Goal: Information Seeking & Learning: Learn about a topic

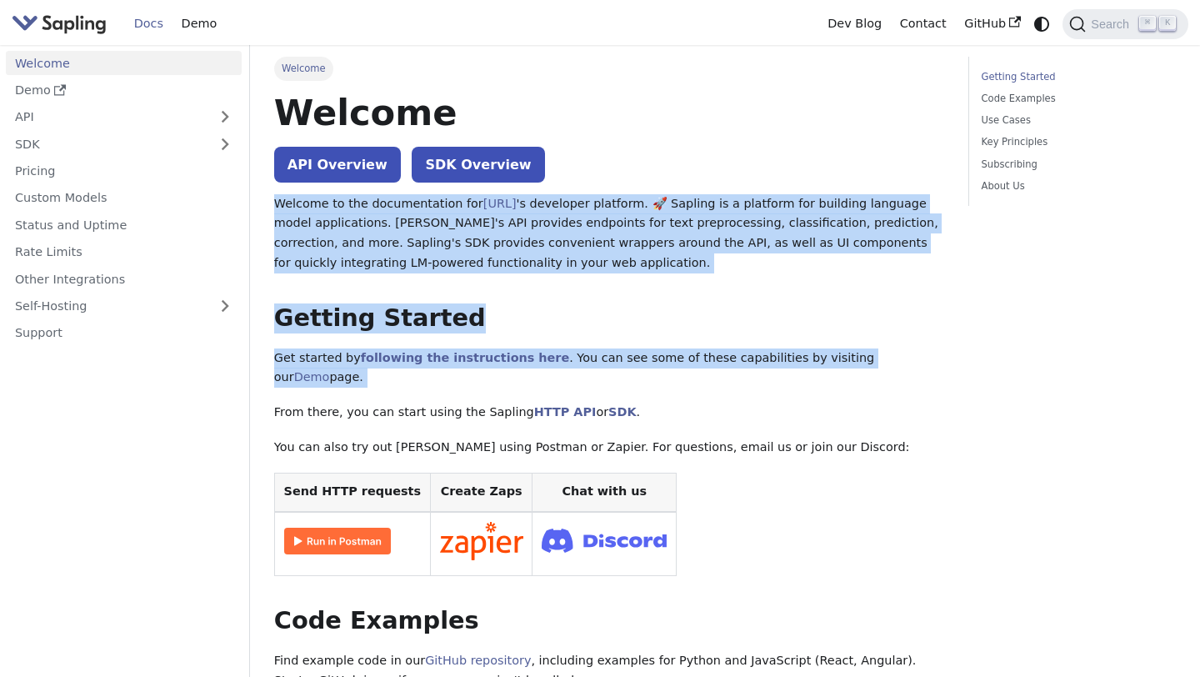
drag, startPoint x: 738, startPoint y: 188, endPoint x: 759, endPoint y: 376, distance: 189.5
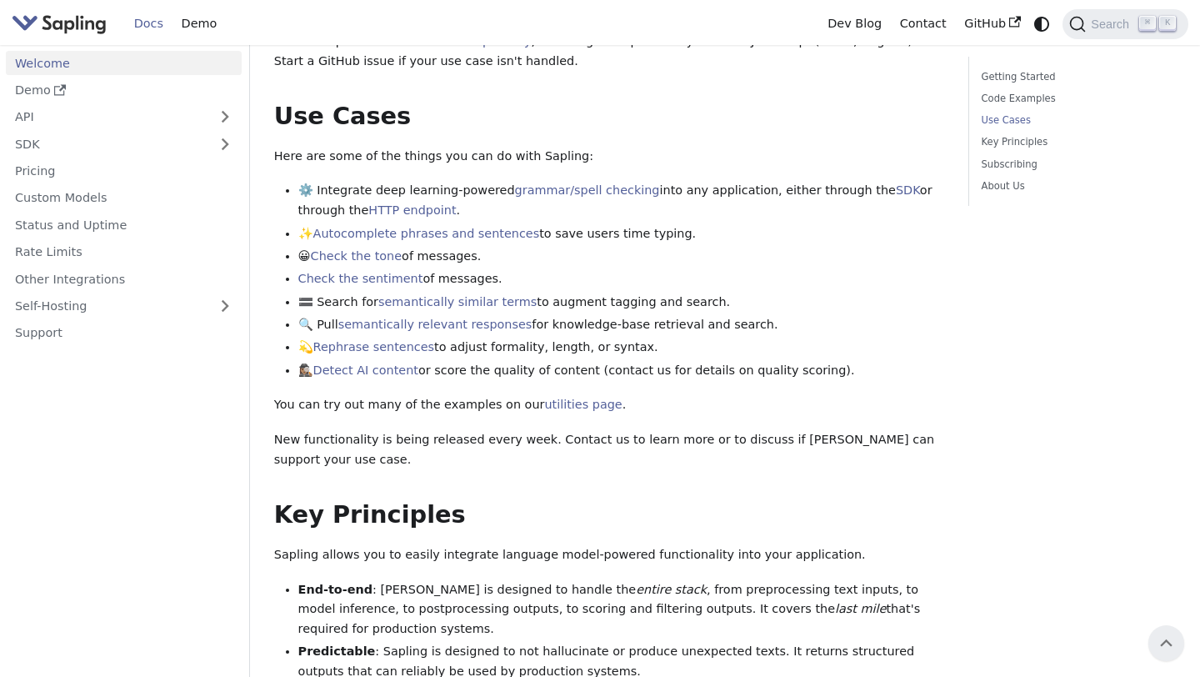
scroll to position [635, 0]
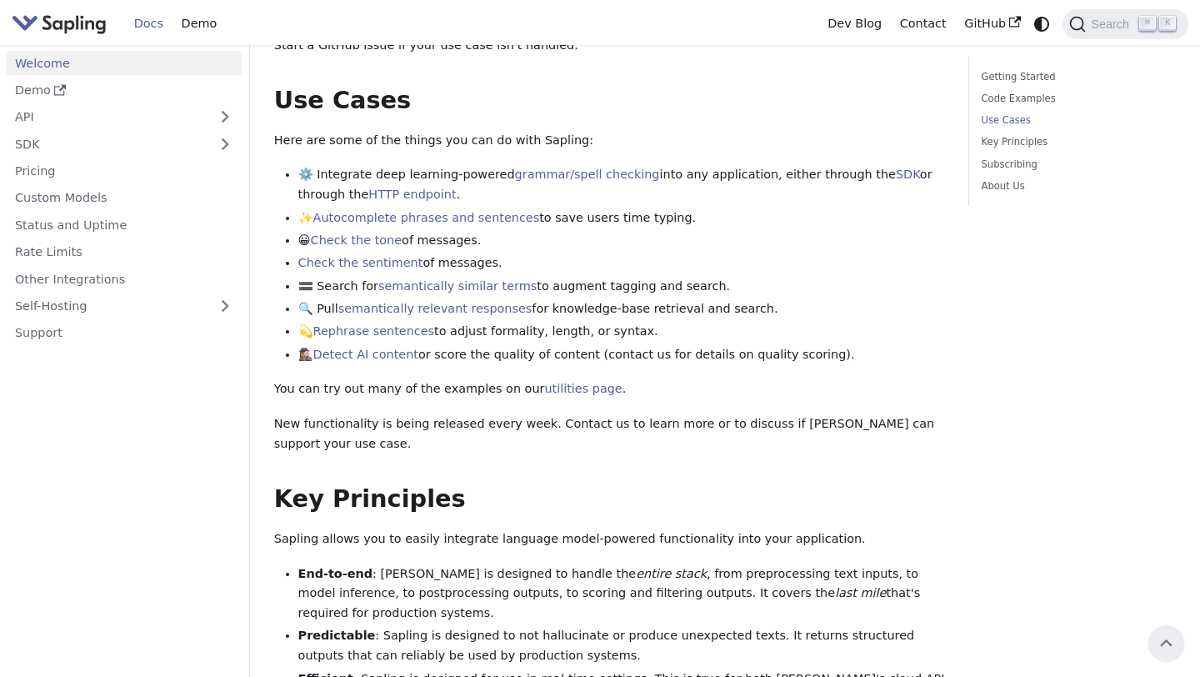
click at [182, 62] on link "Welcome" at bounding box center [124, 63] width 236 height 24
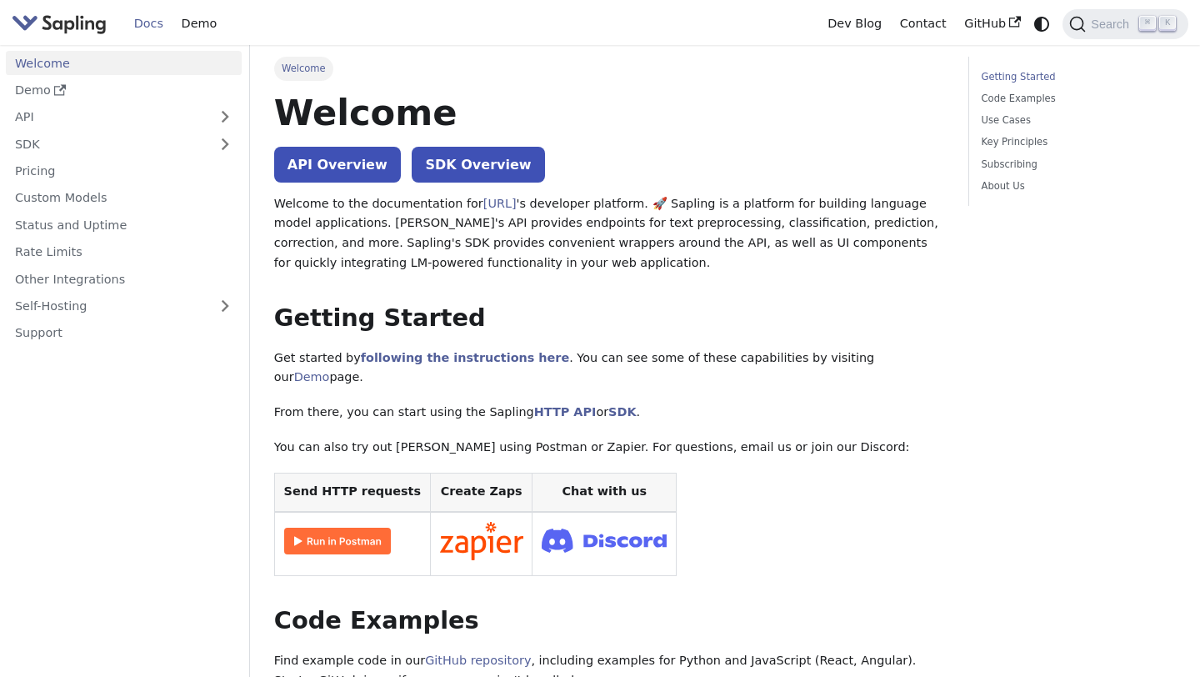
click at [99, 28] on img "Main" at bounding box center [59, 24] width 95 height 24
click at [51, 173] on link "Pricing" at bounding box center [124, 171] width 236 height 24
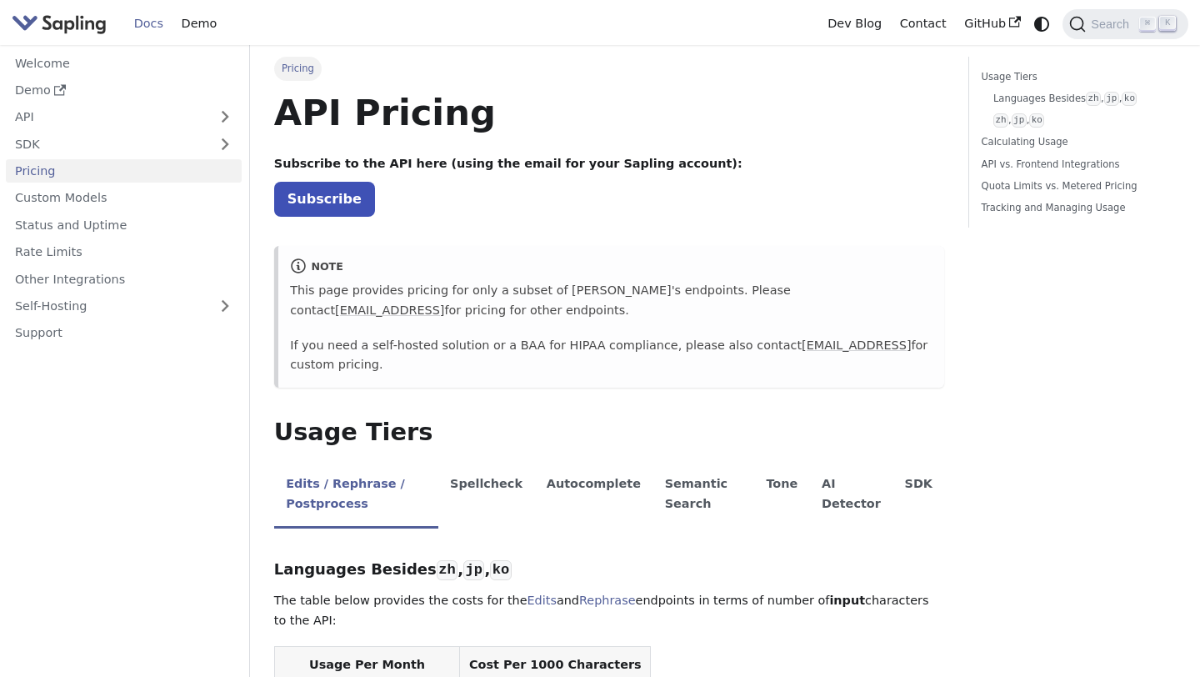
drag, startPoint x: 652, startPoint y: 149, endPoint x: 718, endPoint y: 311, distance: 174.6
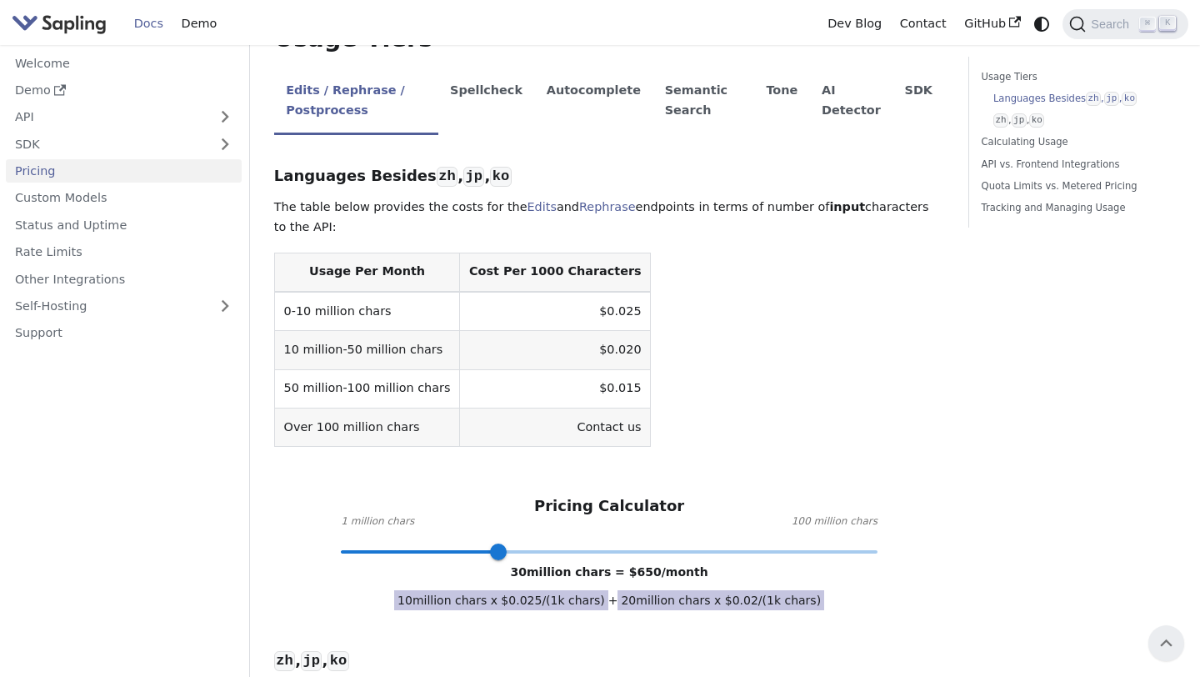
scroll to position [365, 0]
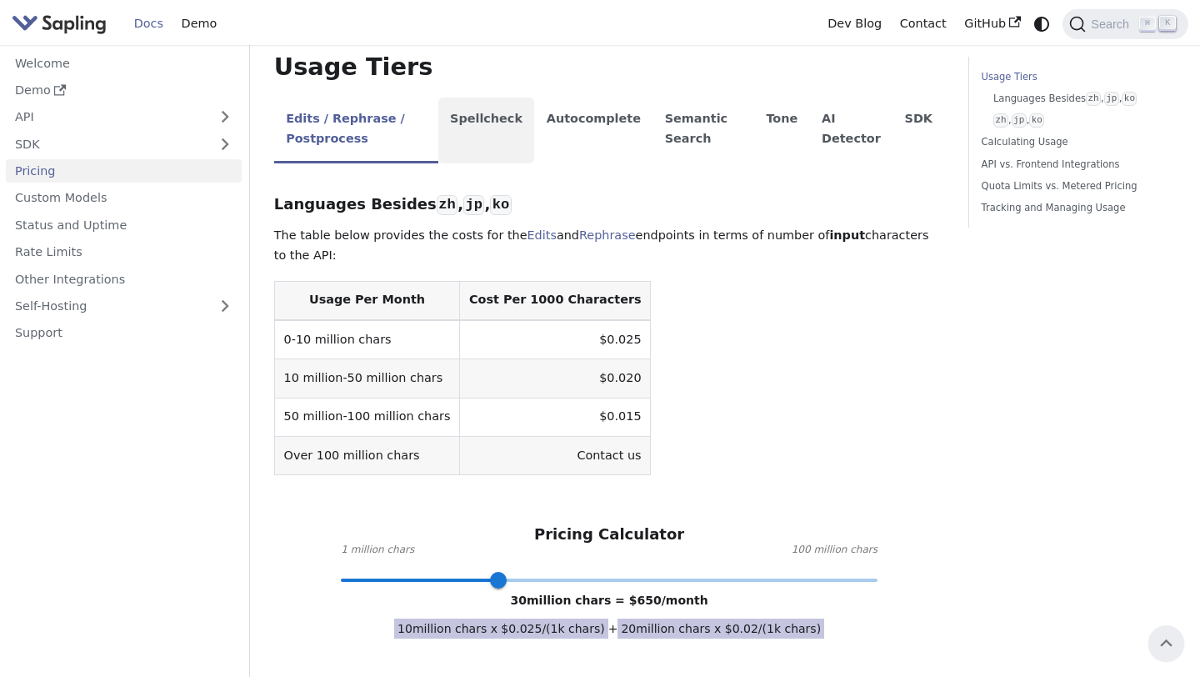
click at [503, 117] on li "Spellcheck" at bounding box center [486, 131] width 97 height 66
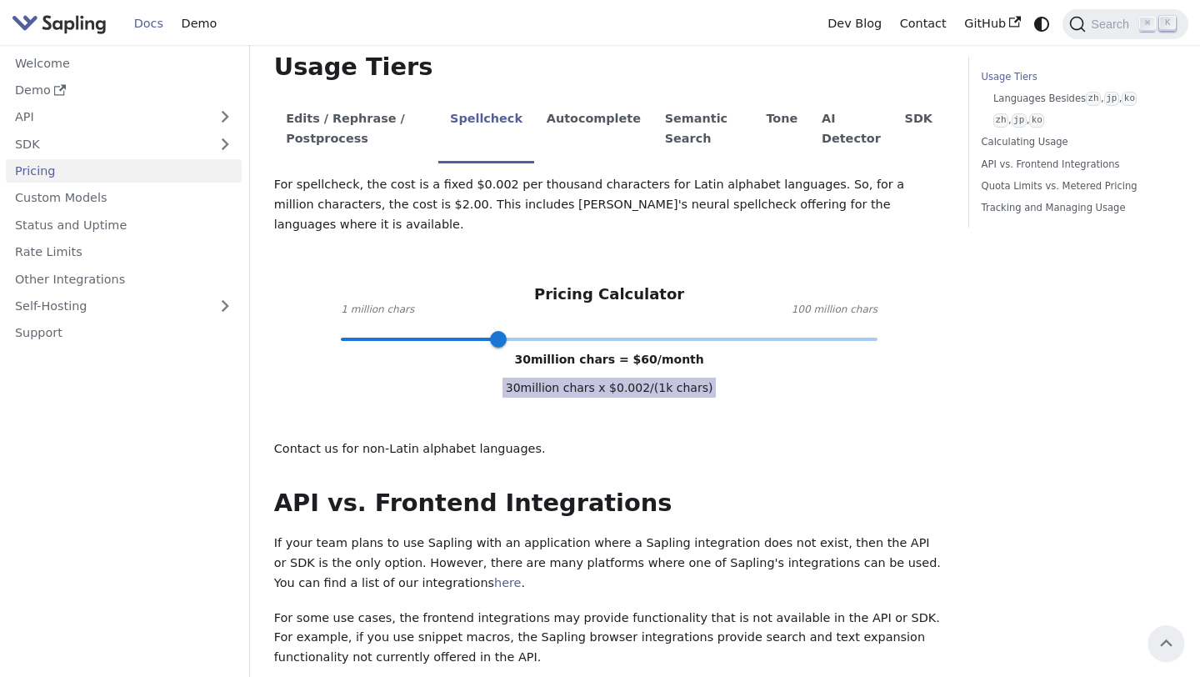
click at [587, 175] on p "For spellcheck, the cost is a fixed $0.002 per thousand characters for Latin al…" at bounding box center [609, 204] width 671 height 59
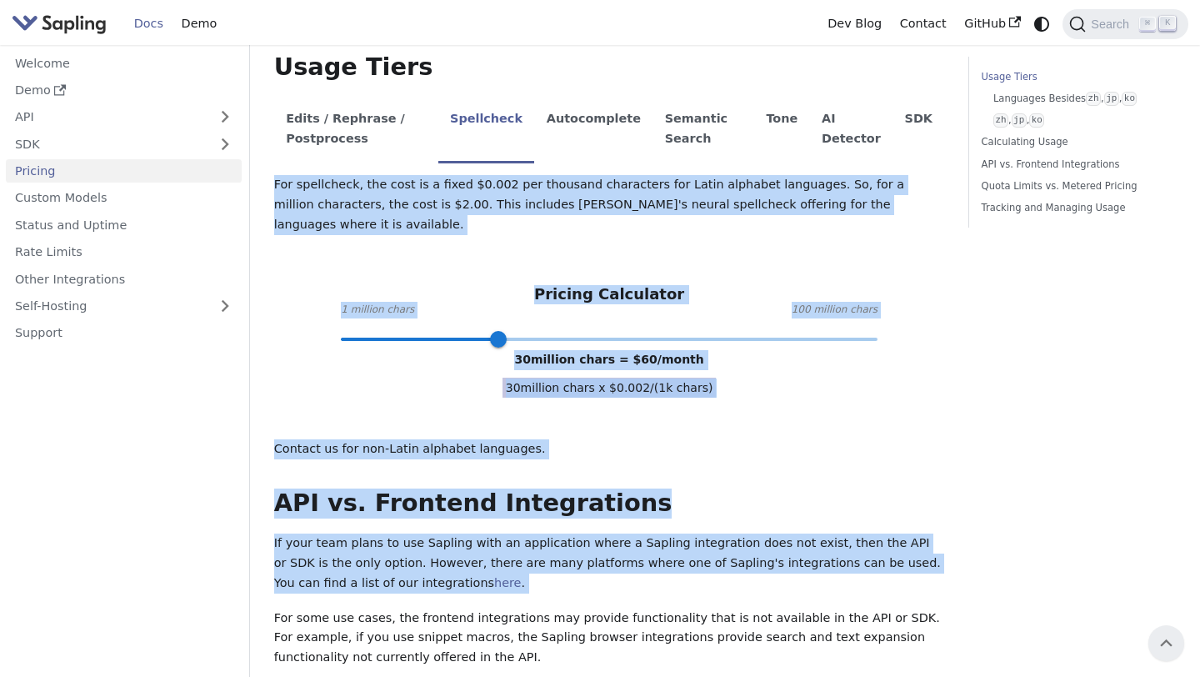
drag, startPoint x: 587, startPoint y: 175, endPoint x: 834, endPoint y: 557, distance: 455.0
click at [834, 557] on div "API Pricing Subscribe to the API here (using the email for your Sapling account…" at bounding box center [609, 574] width 671 height 1699
click at [834, 557] on p "If your team plans to use Sapling with an application where a Sapling integrati…" at bounding box center [609, 562] width 671 height 59
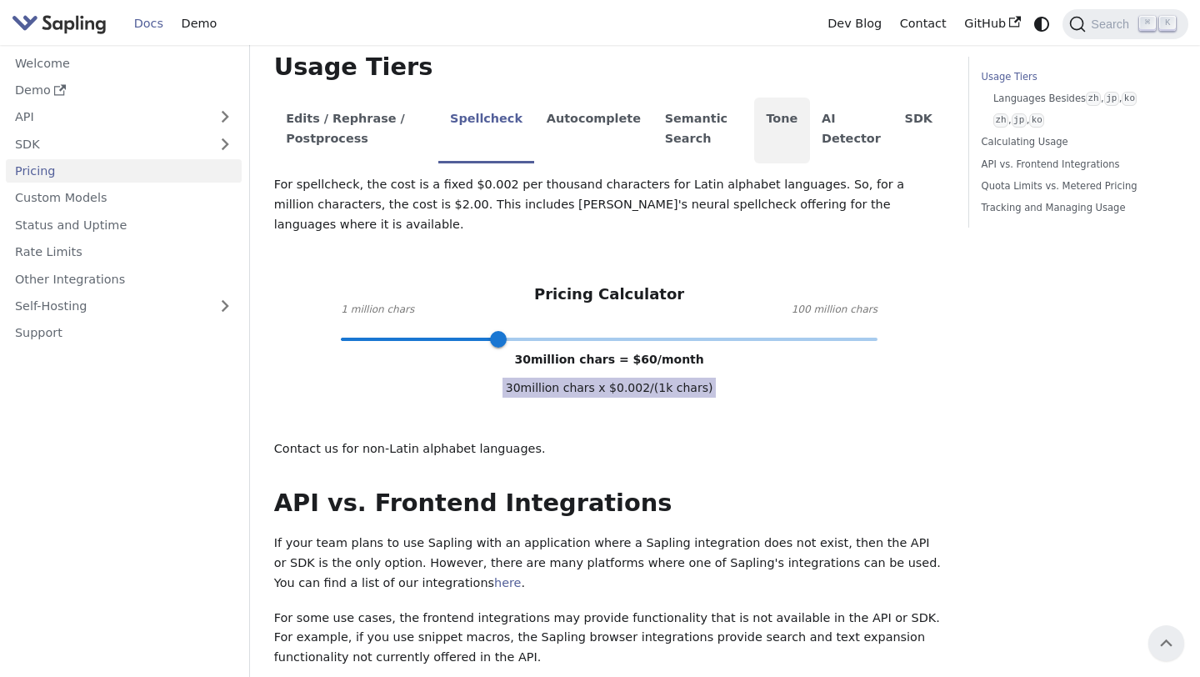
click at [771, 132] on li "Tone" at bounding box center [782, 131] width 56 height 66
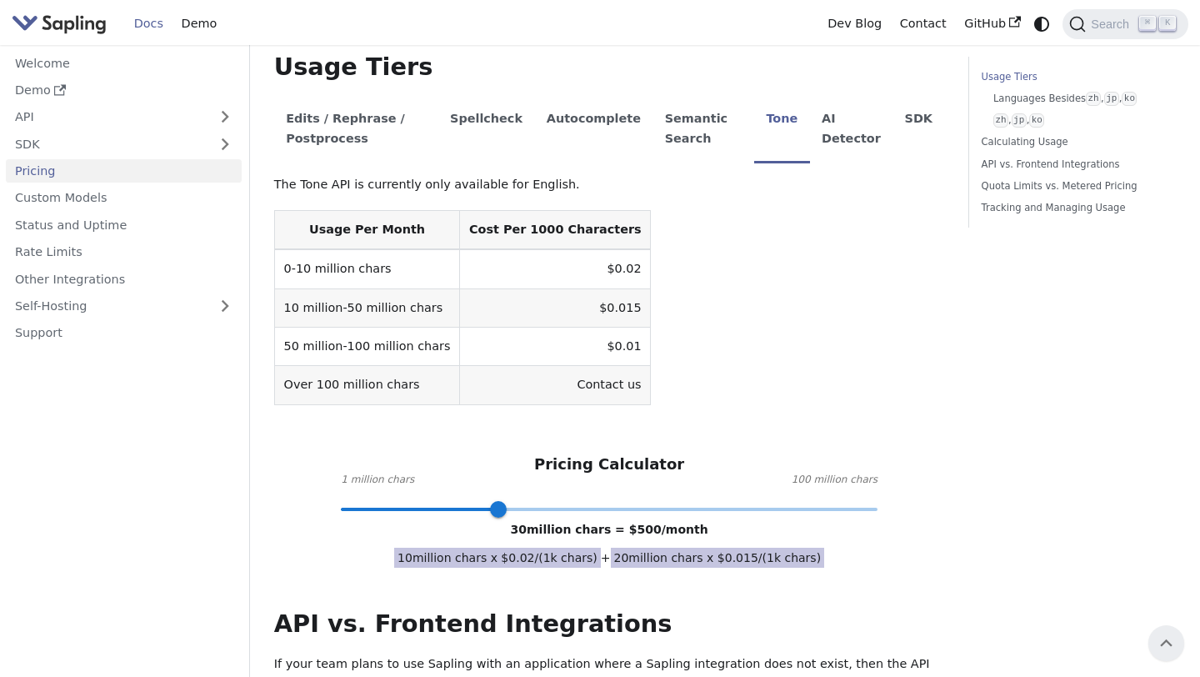
click at [780, 293] on table "Usage Per Month Cost Per 1000 Characters 0-10 million chars $0.02 10 million-50…" at bounding box center [609, 307] width 671 height 195
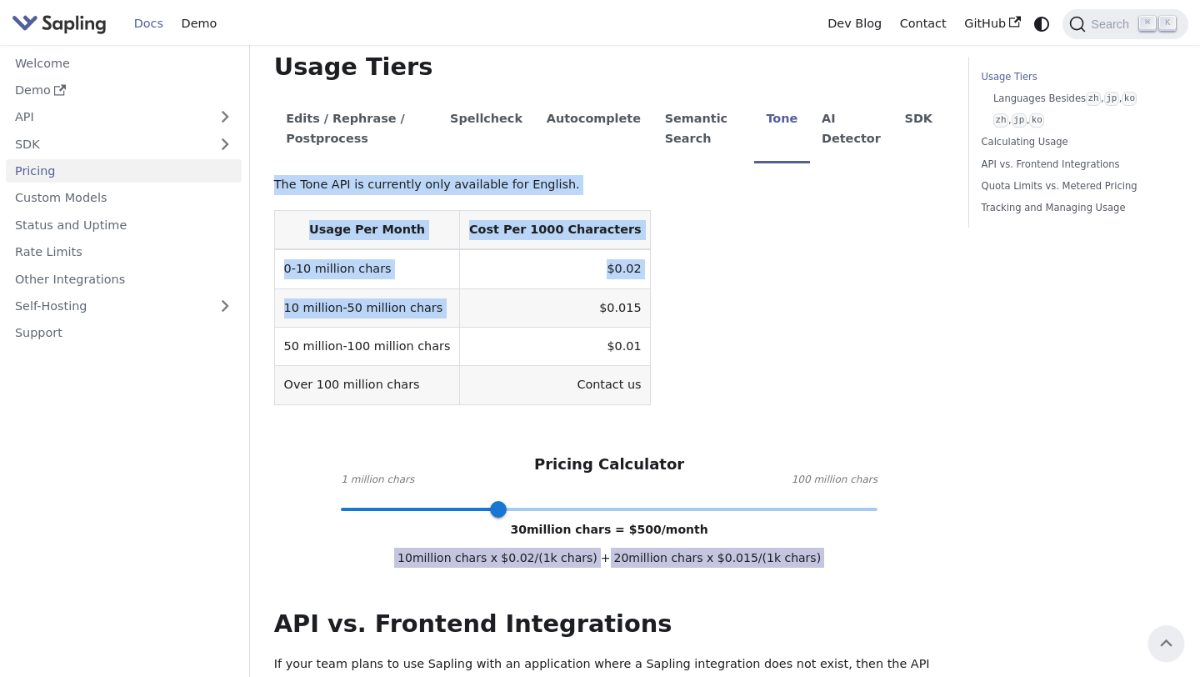
drag, startPoint x: 780, startPoint y: 293, endPoint x: 770, endPoint y: 169, distance: 124.6
click at [770, 169] on div "Edits / Rephrase / Postprocess Spellcheck Autocomplete Semantic Search Tone AI …" at bounding box center [609, 304] width 671 height 412
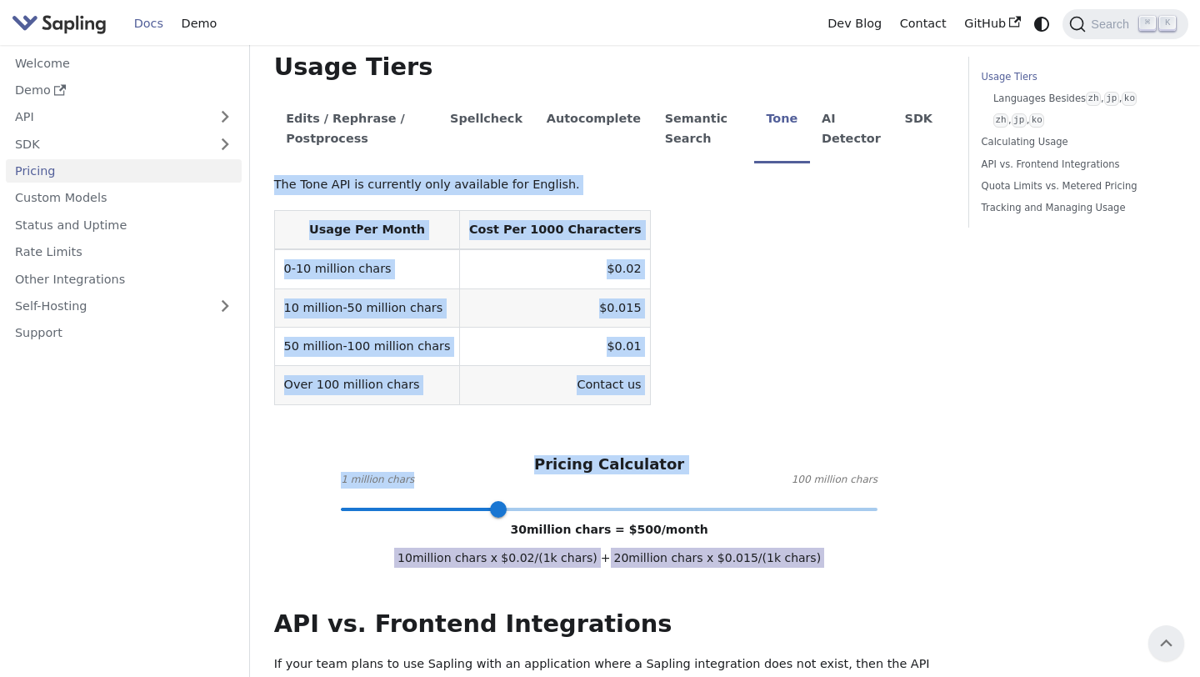
drag, startPoint x: 770, startPoint y: 169, endPoint x: 780, endPoint y: 444, distance: 275.3
click at [780, 444] on div "Edits / Rephrase / Postprocess Spellcheck Autocomplete Semantic Search Tone AI …" at bounding box center [609, 304] width 671 height 412
click at [780, 444] on div "The Tone API is currently only available for English. Usage Per Month Cost Per …" at bounding box center [609, 342] width 671 height 334
drag, startPoint x: 780, startPoint y: 444, endPoint x: 761, endPoint y: 193, distance: 251.6
click at [761, 193] on div "The Tone API is currently only available for English. Usage Per Month Cost Per …" at bounding box center [609, 342] width 671 height 334
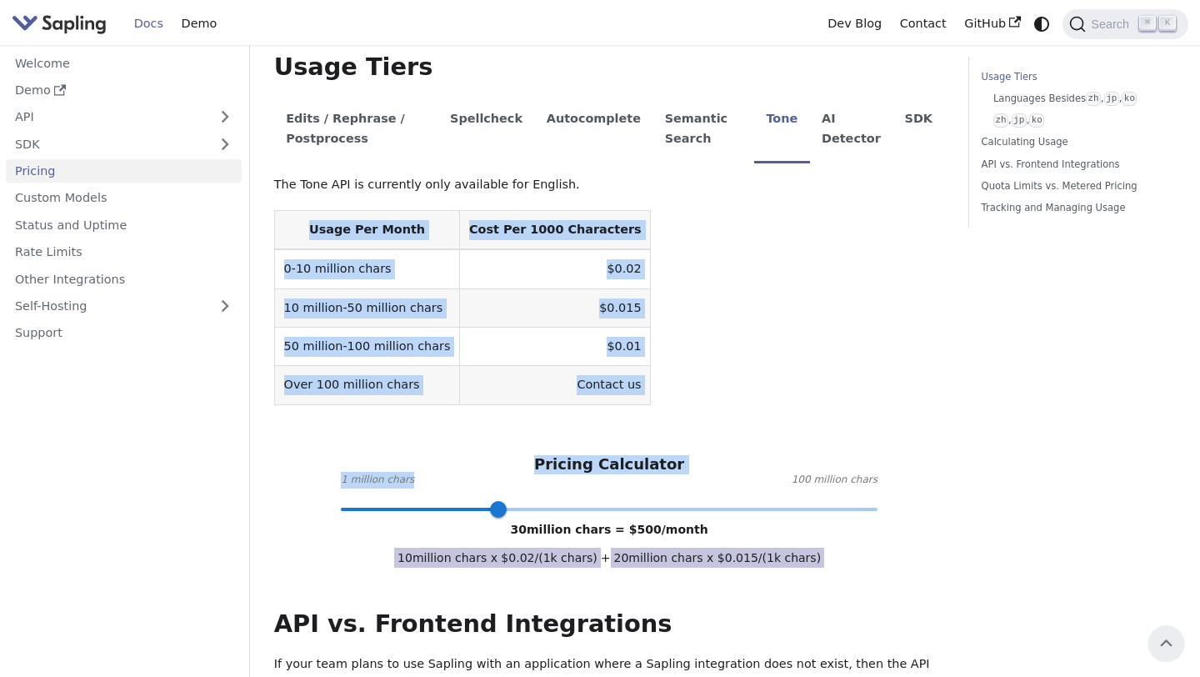
click at [761, 193] on p "The Tone API is currently only available for English." at bounding box center [609, 185] width 671 height 20
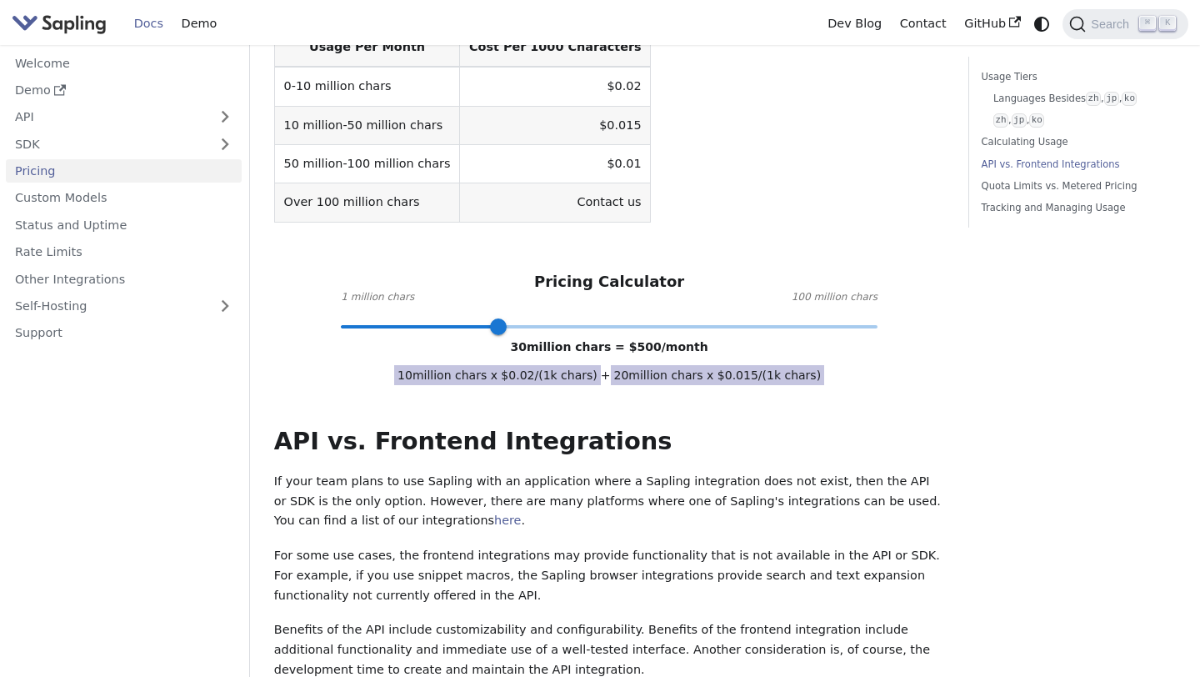
scroll to position [914, 0]
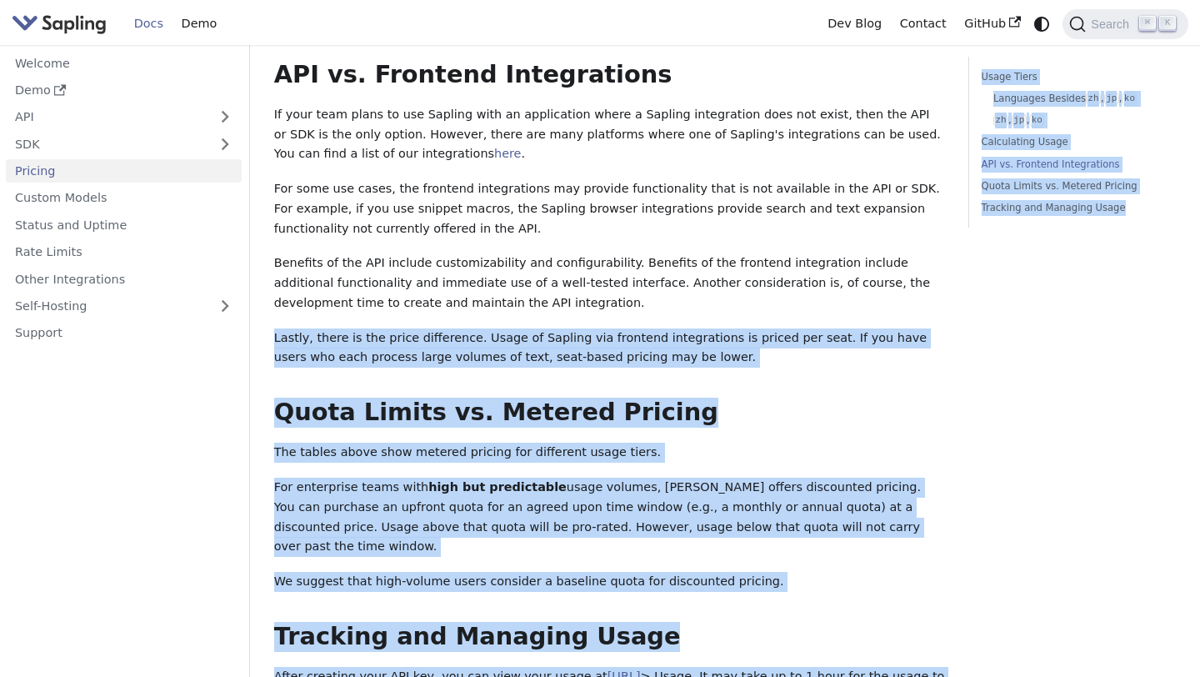
drag, startPoint x: 981, startPoint y: 565, endPoint x: 884, endPoint y: 309, distance: 273.9
click at [884, 309] on div "Pricing On this page API Pricing Subscribe to the API here (using the email for…" at bounding box center [725, 115] width 926 height 1946
click at [884, 309] on p "Benefits of the API include customizability and configurability. Benefits of th…" at bounding box center [609, 282] width 671 height 59
